Goal: Information Seeking & Learning: Learn about a topic

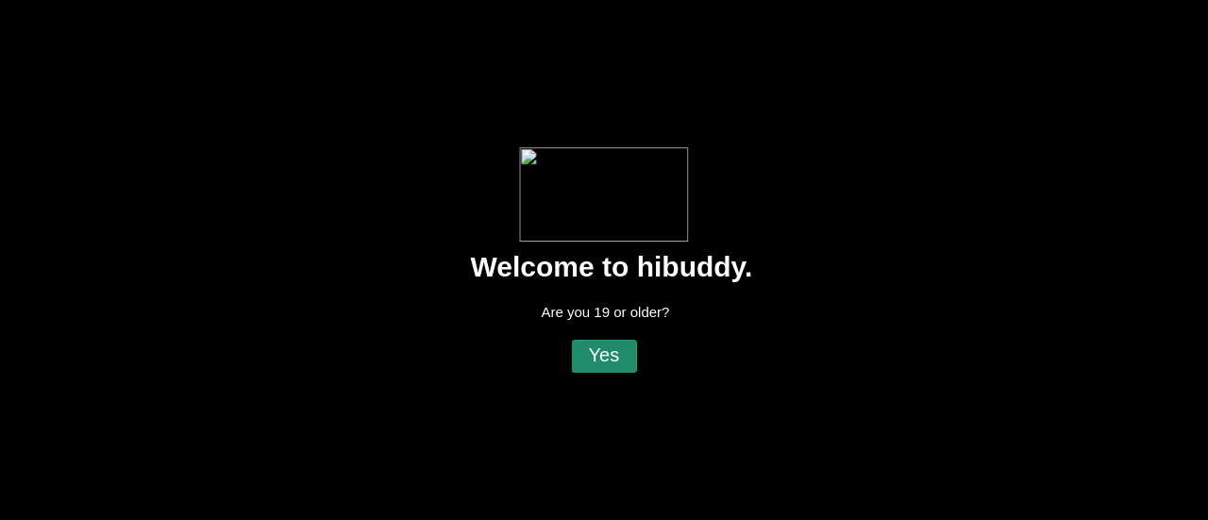
click at [600, 345] on flt-glass-pane at bounding box center [604, 260] width 1208 height 520
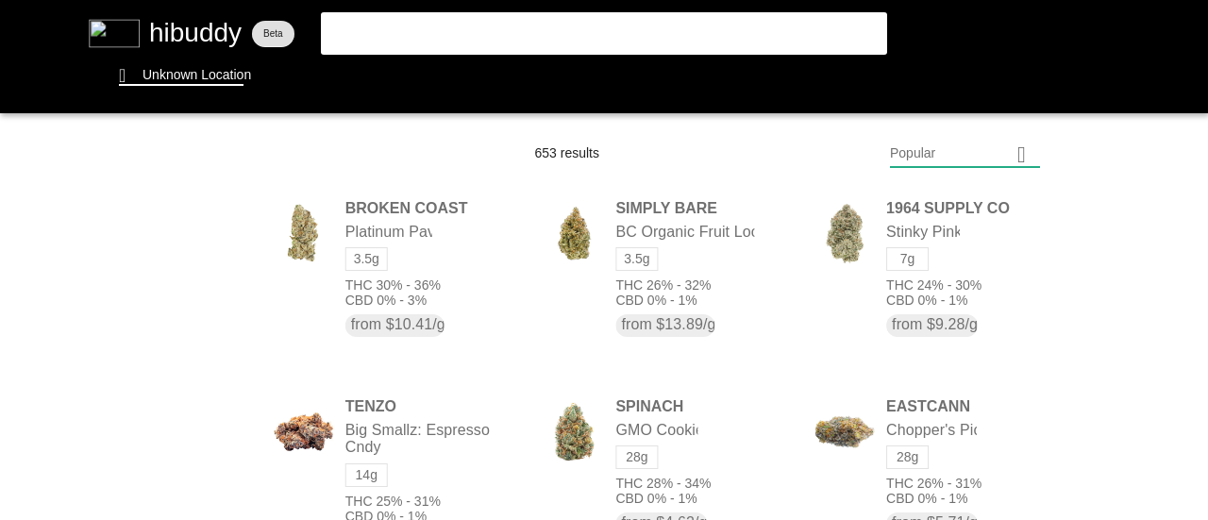
click at [555, 46] on flt-glass-pane at bounding box center [604, 260] width 1208 height 520
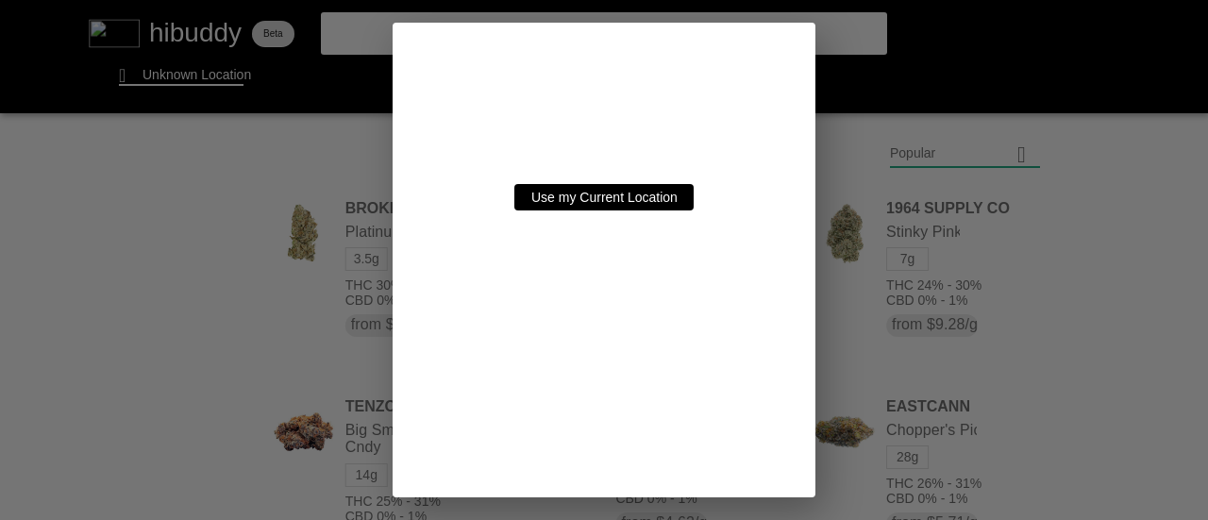
click at [632, 193] on flt-glass-pane at bounding box center [604, 260] width 1208 height 520
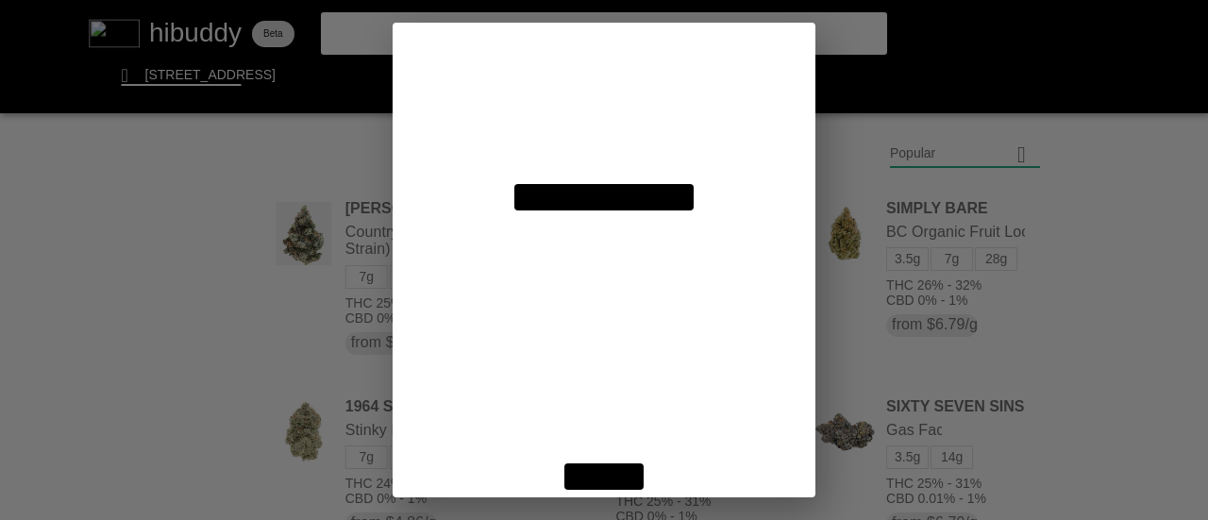
click at [632, 454] on flt-glass-pane at bounding box center [604, 260] width 1208 height 520
click at [623, 469] on flt-glass-pane at bounding box center [604, 260] width 1208 height 520
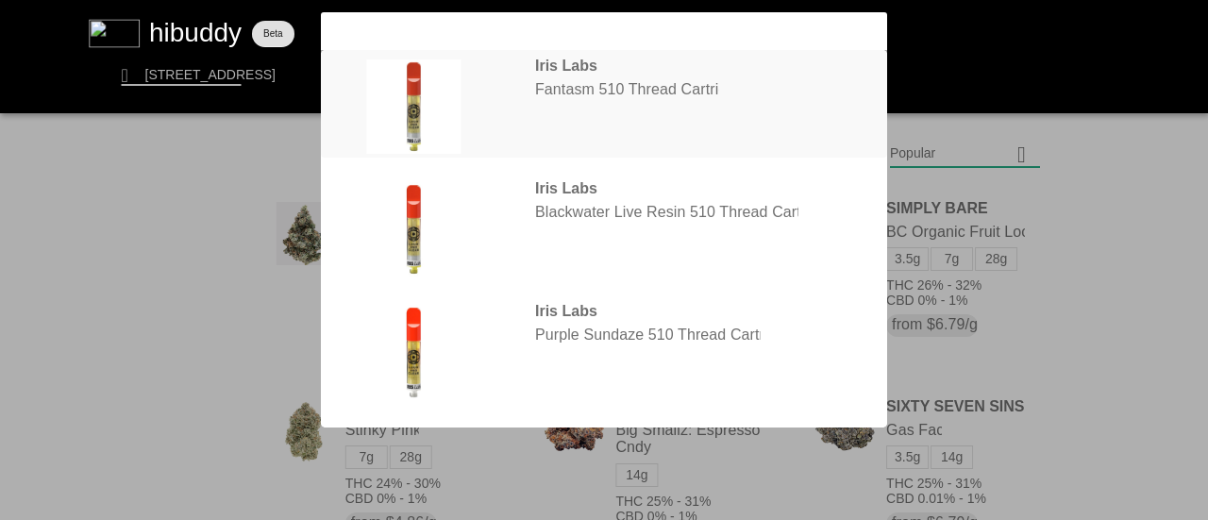
type input "iris"
click at [564, 101] on flt-glass-pane at bounding box center [604, 260] width 1208 height 520
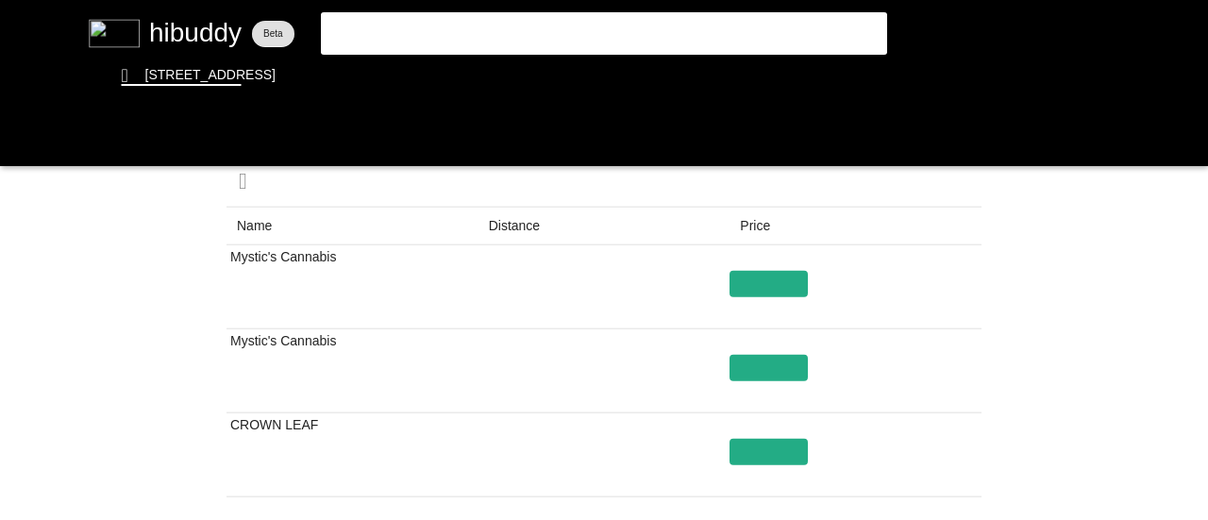
click at [520, 224] on flt-glass-pane at bounding box center [604, 260] width 1208 height 520
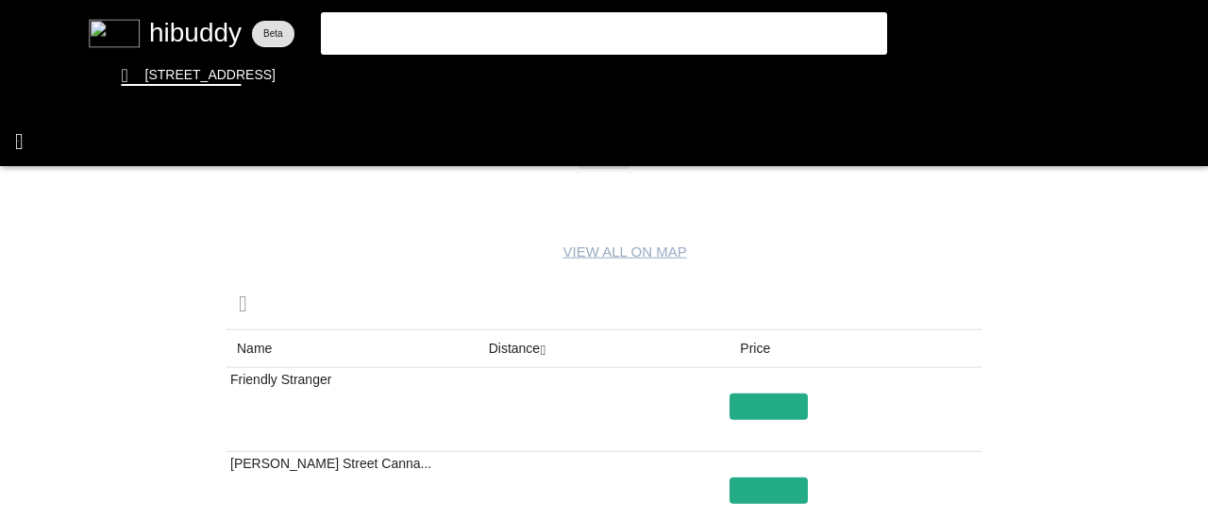
click at [18, 141] on flt-glass-pane at bounding box center [604, 260] width 1208 height 520
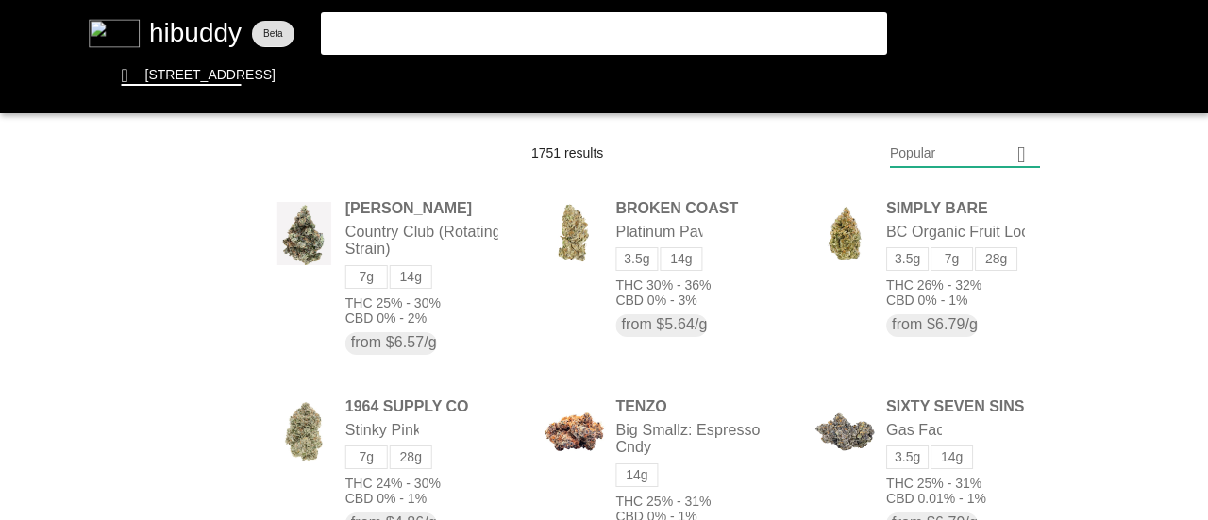
click at [400, 24] on flt-glass-pane at bounding box center [604, 260] width 1208 height 520
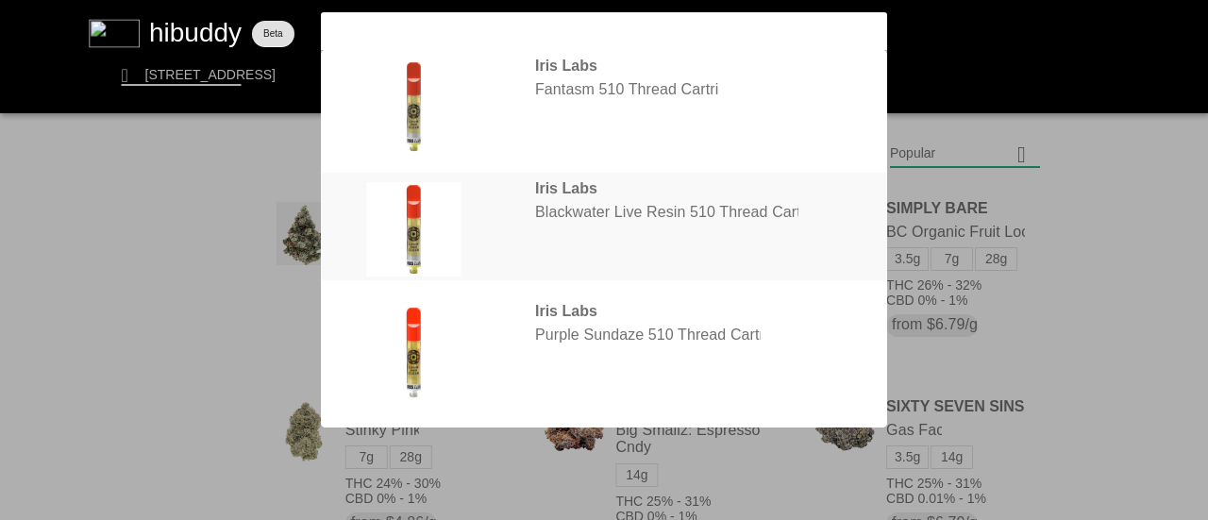
click at [560, 235] on flt-glass-pane at bounding box center [604, 260] width 1208 height 520
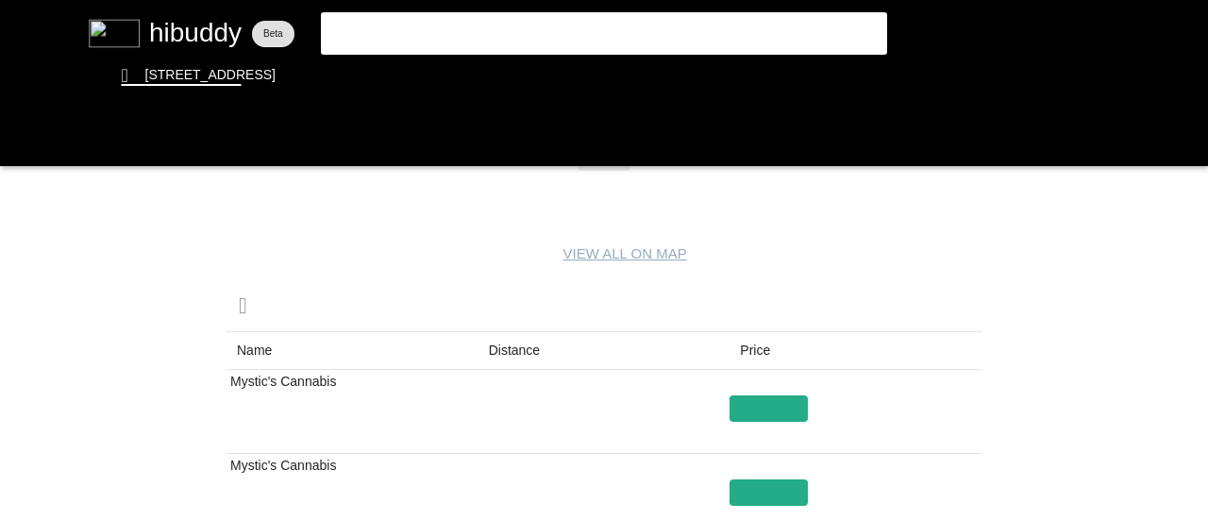
click at [531, 348] on flt-glass-pane at bounding box center [604, 260] width 1208 height 520
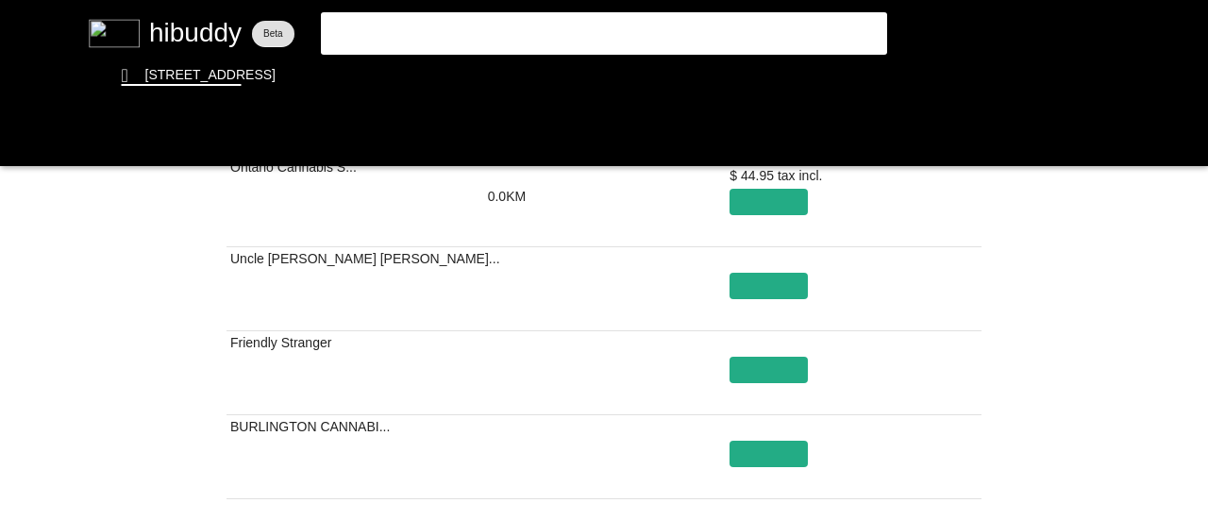
click at [549, 33] on flt-glass-pane at bounding box center [604, 260] width 1208 height 520
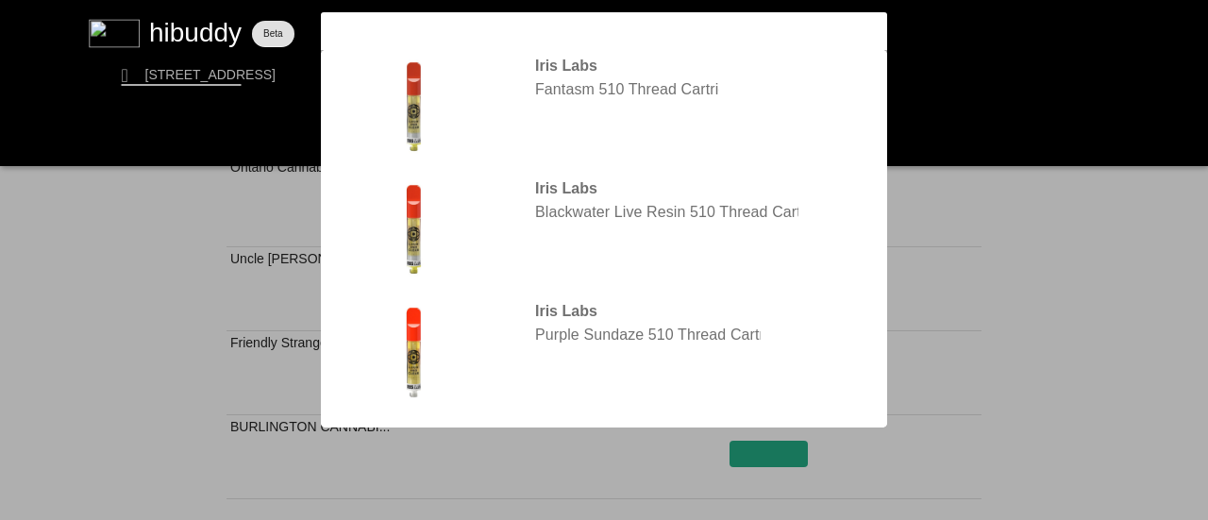
click at [568, 311] on flt-glass-pane at bounding box center [604, 260] width 1208 height 520
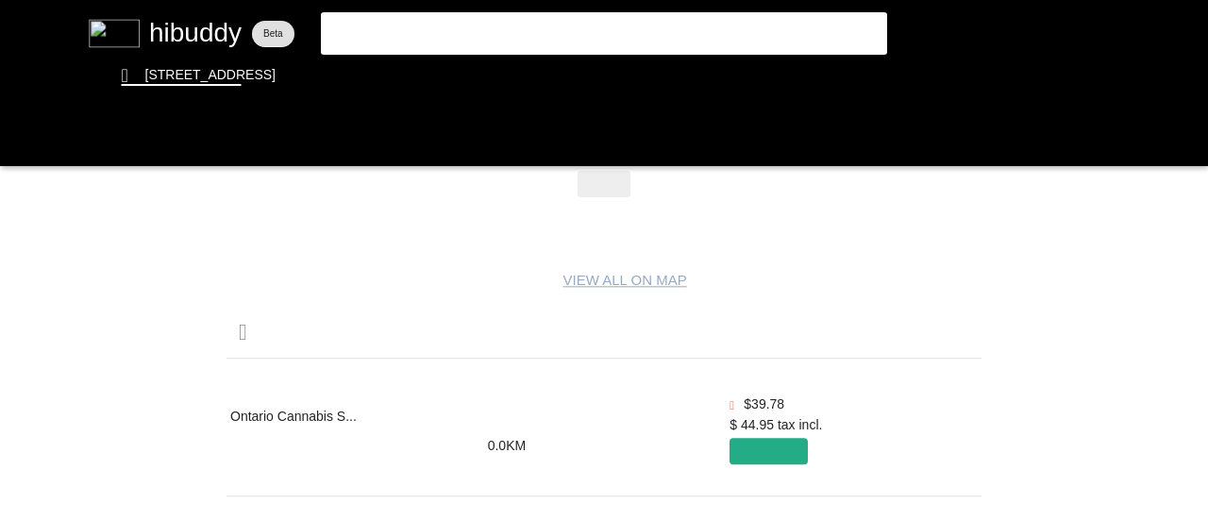
click at [525, 367] on flt-glass-pane at bounding box center [604, 260] width 1208 height 520
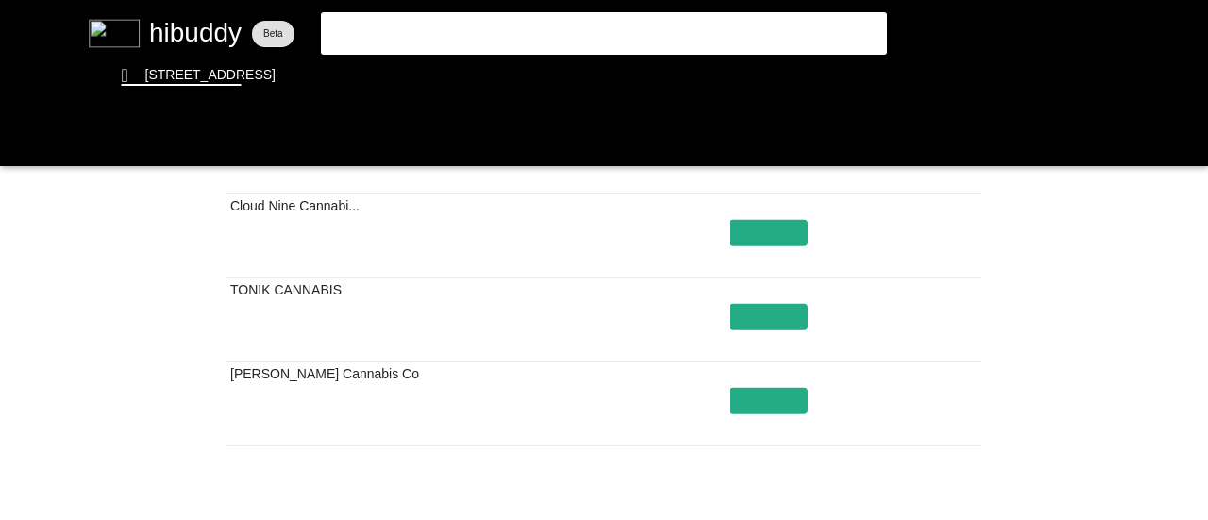
click at [579, 32] on flt-glass-pane at bounding box center [604, 260] width 1208 height 520
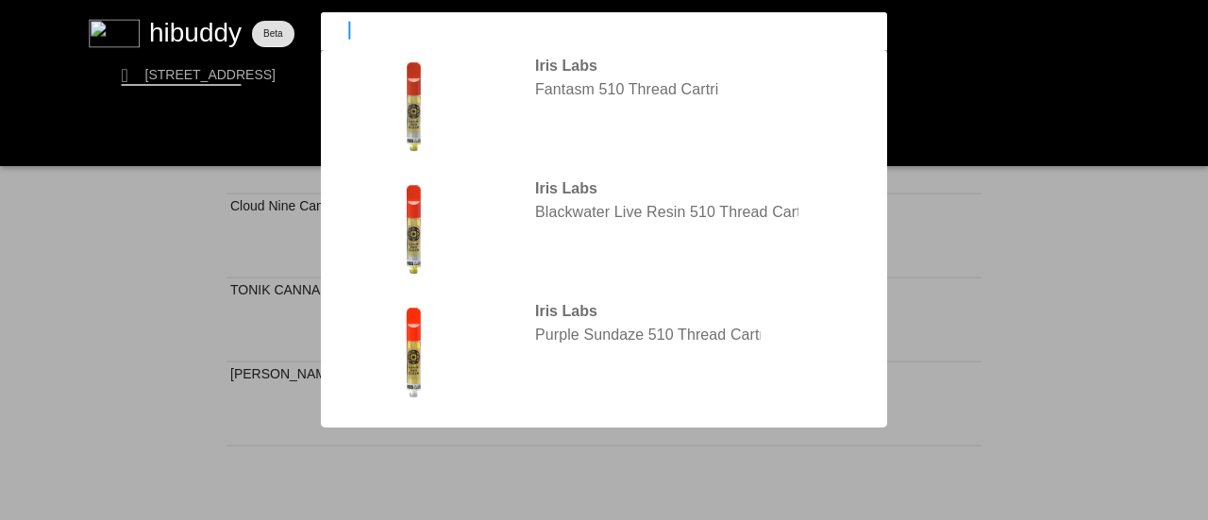
drag, startPoint x: 598, startPoint y: 250, endPoint x: 579, endPoint y: 141, distance: 111.1
drag, startPoint x: 579, startPoint y: 141, endPoint x: 513, endPoint y: 277, distance: 151.9
click at [513, 277] on flt-glass-pane at bounding box center [604, 260] width 1208 height 520
click at [23, 317] on flt-glass-pane at bounding box center [604, 260] width 1208 height 520
